Goal: Task Accomplishment & Management: Use online tool/utility

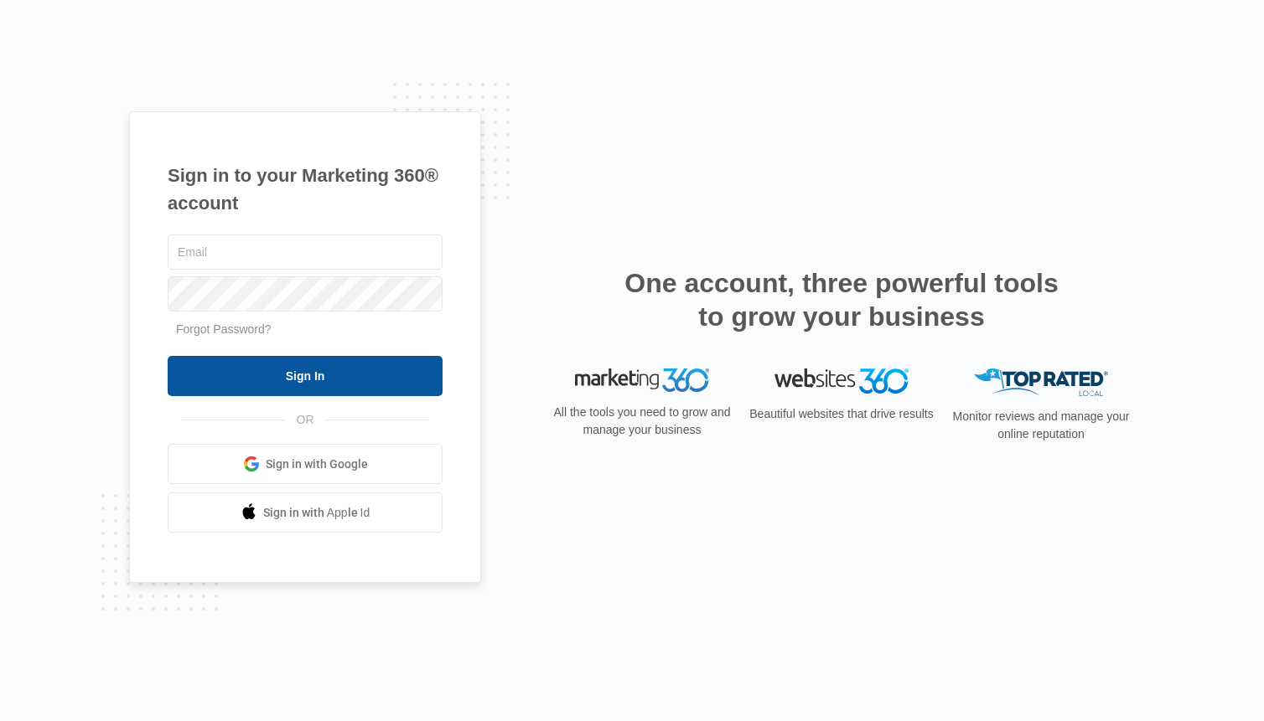
type input "kyle.knoop@madwire.com"
click at [335, 369] on input "Sign In" at bounding box center [305, 376] width 275 height 40
